Goal: Information Seeking & Learning: Learn about a topic

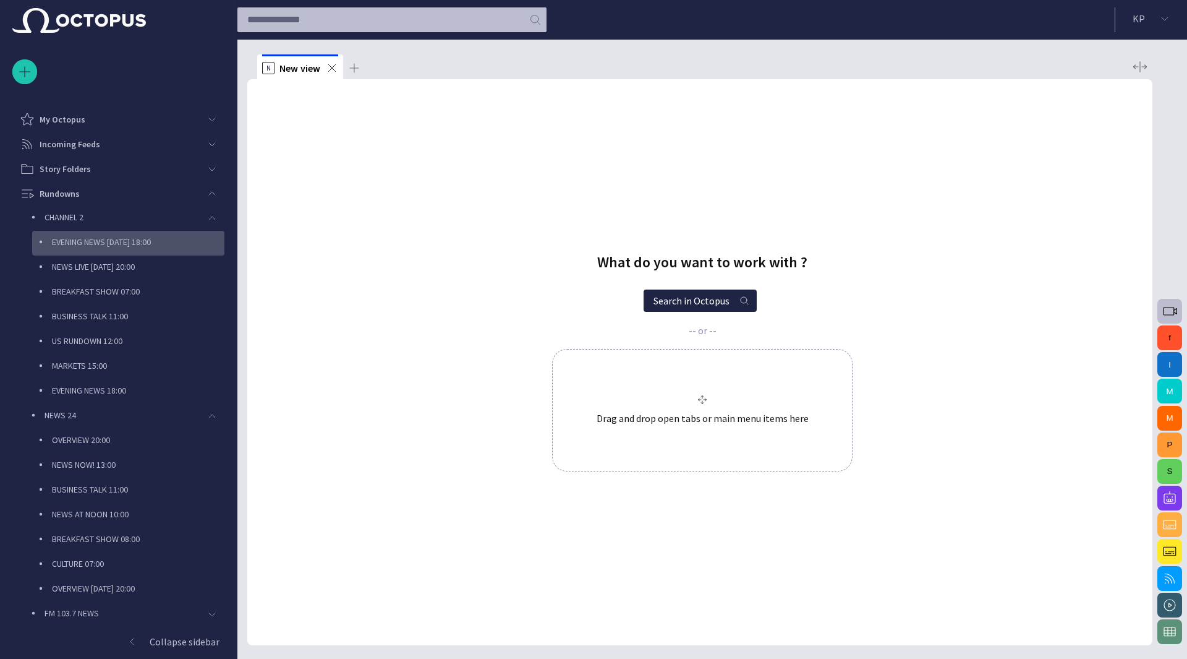
click at [109, 241] on p "EVENING NEWS Yesterday 18:00" at bounding box center [138, 242] width 173 height 12
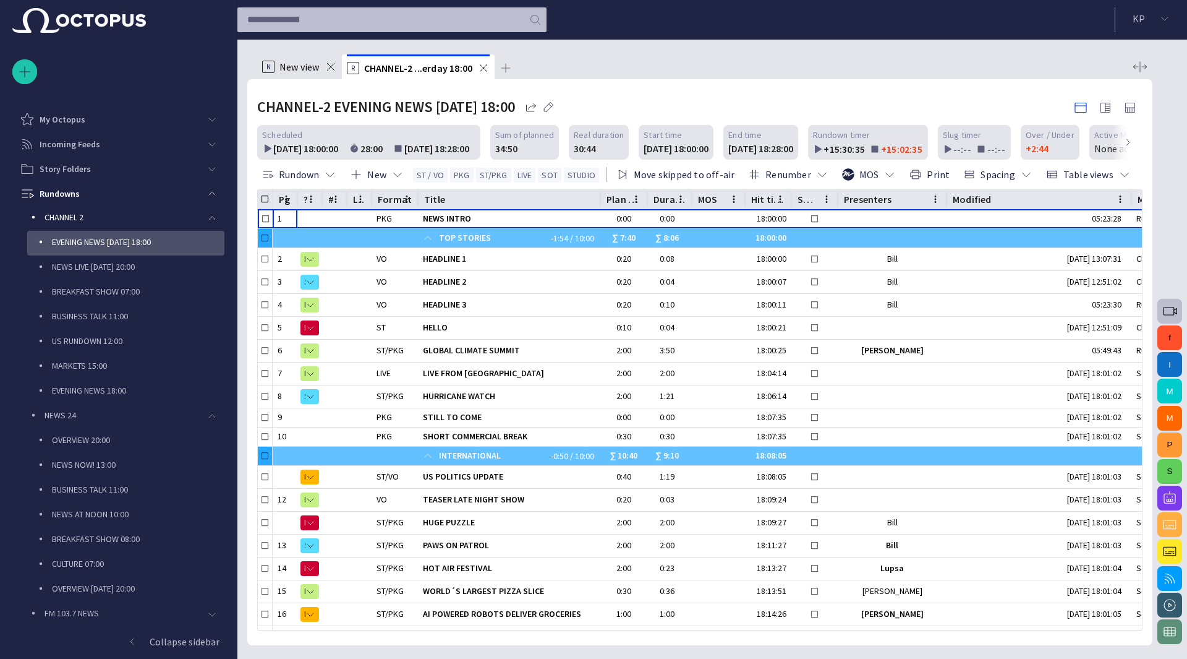
scroll to position [74, 0]
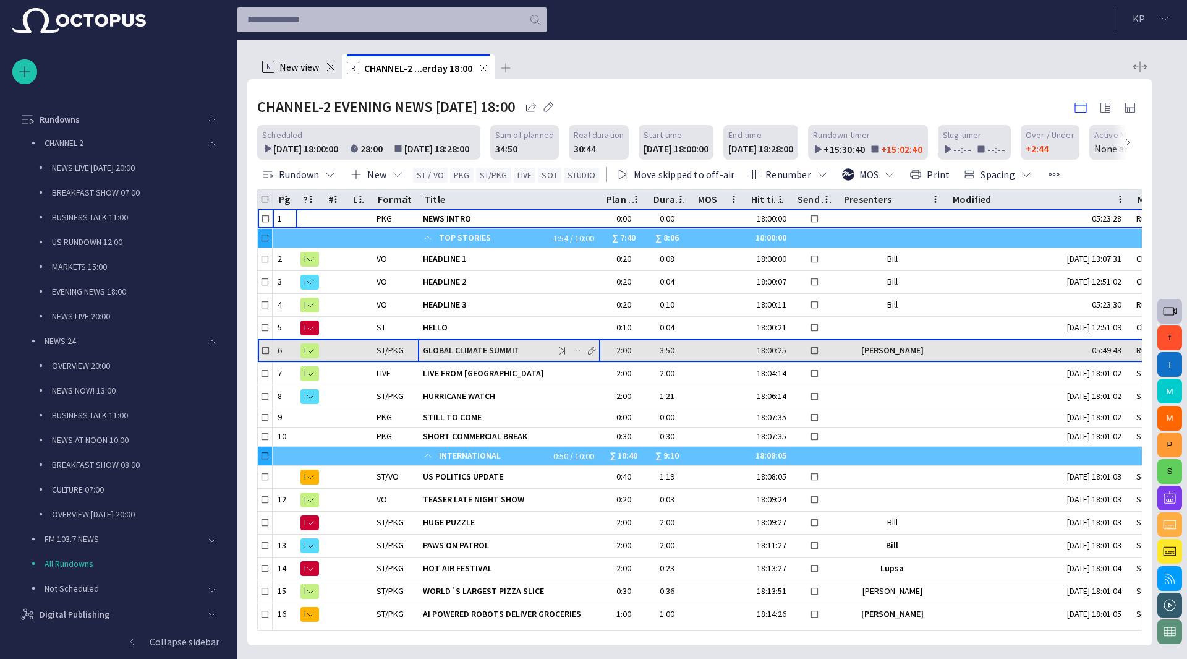
click at [460, 354] on span "GLOBAL CLIMATE SUMMIT" at bounding box center [509, 350] width 173 height 12
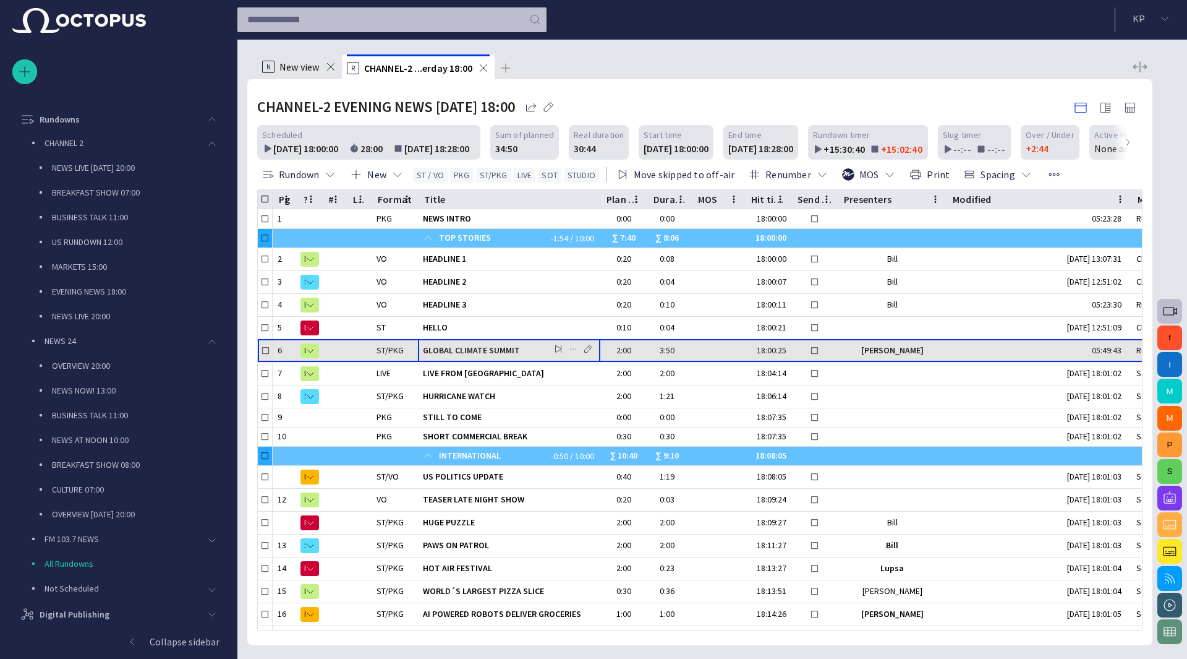
click at [460, 354] on span "GLOBAL CLIMATE SUMMIT" at bounding box center [484, 350] width 123 height 12
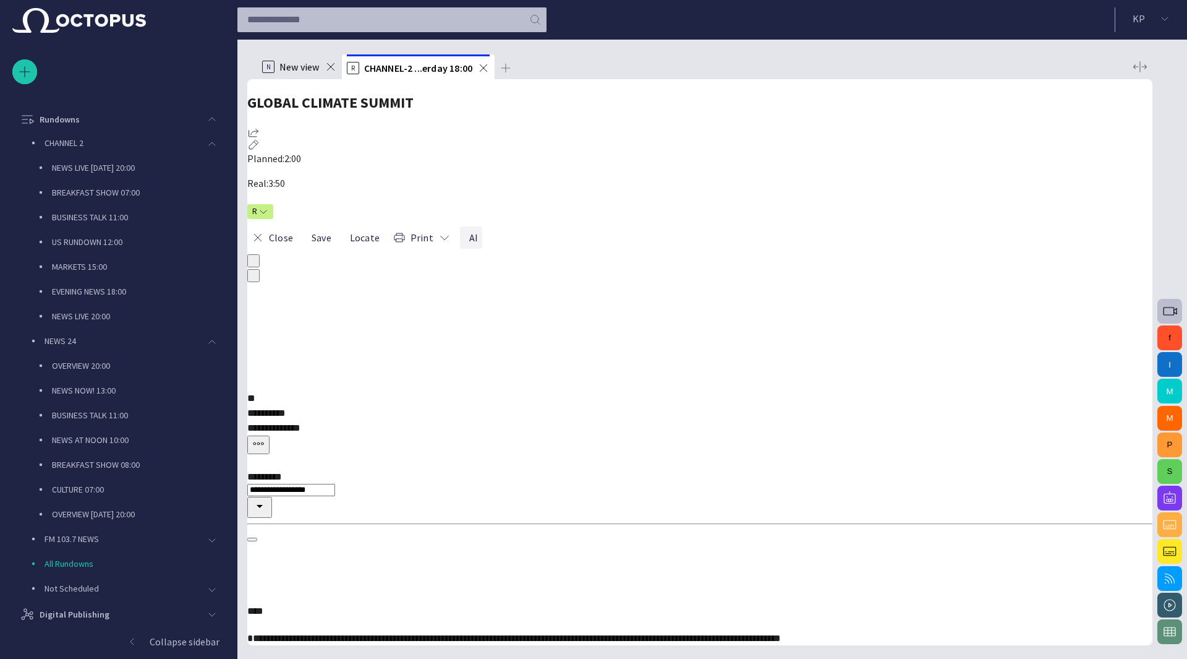
click at [482, 226] on button "AI" at bounding box center [471, 237] width 22 height 22
click at [1066, 111] on div "AI Assistant" at bounding box center [1021, 110] width 264 height 43
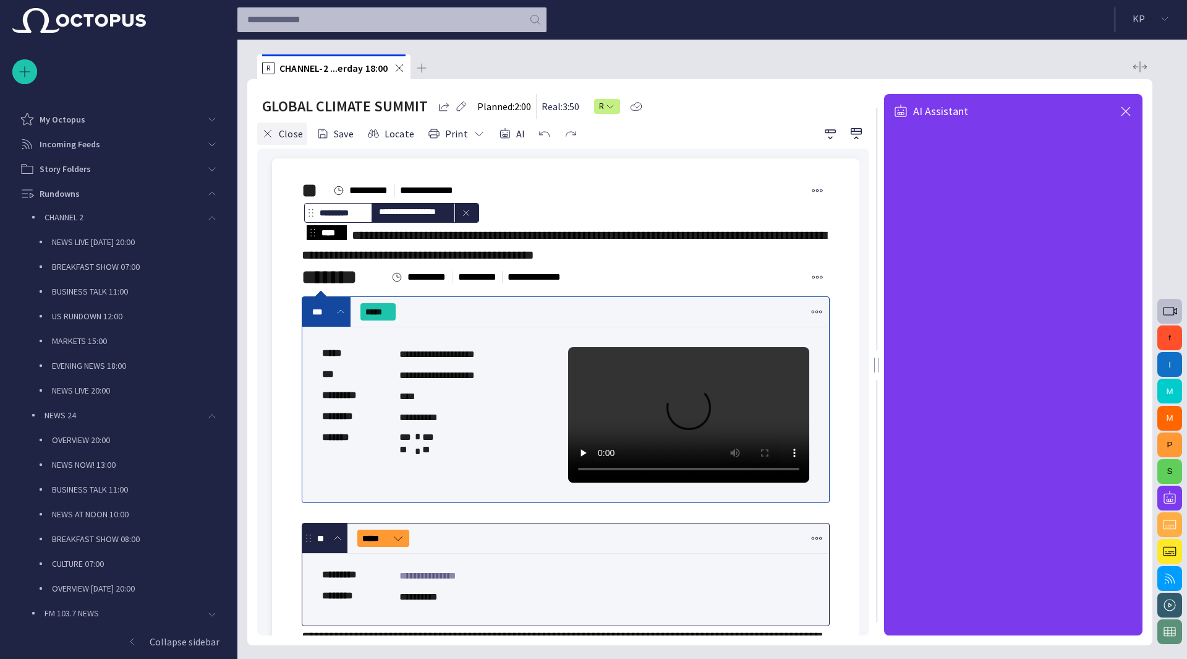
click at [284, 135] on button "Close" at bounding box center [282, 133] width 50 height 22
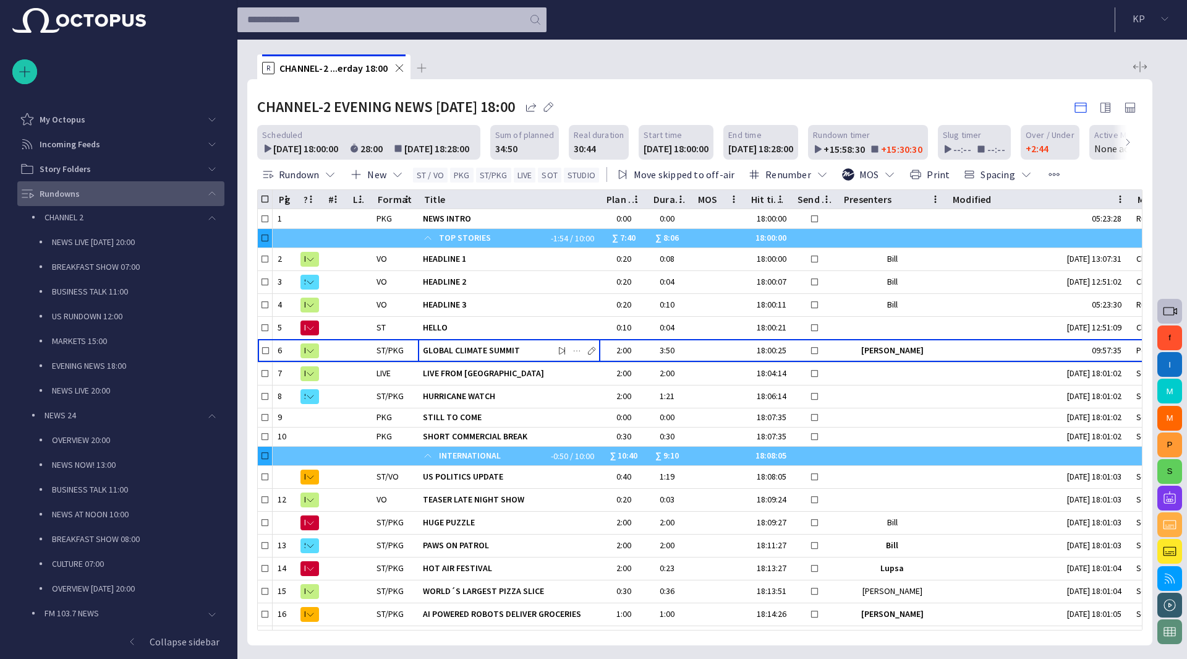
click at [67, 193] on p "Rundowns" at bounding box center [60, 193] width 40 height 12
